Goal: Information Seeking & Learning: Learn about a topic

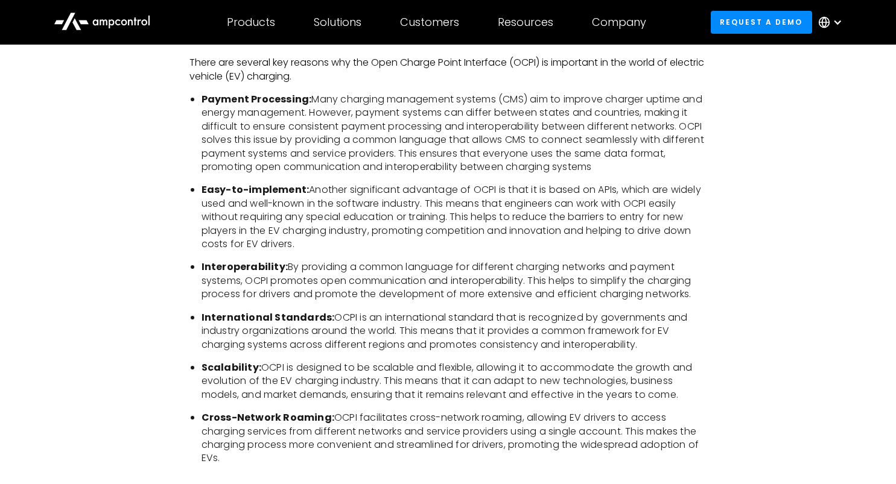
scroll to position [1689, 0]
